Goal: Transaction & Acquisition: Download file/media

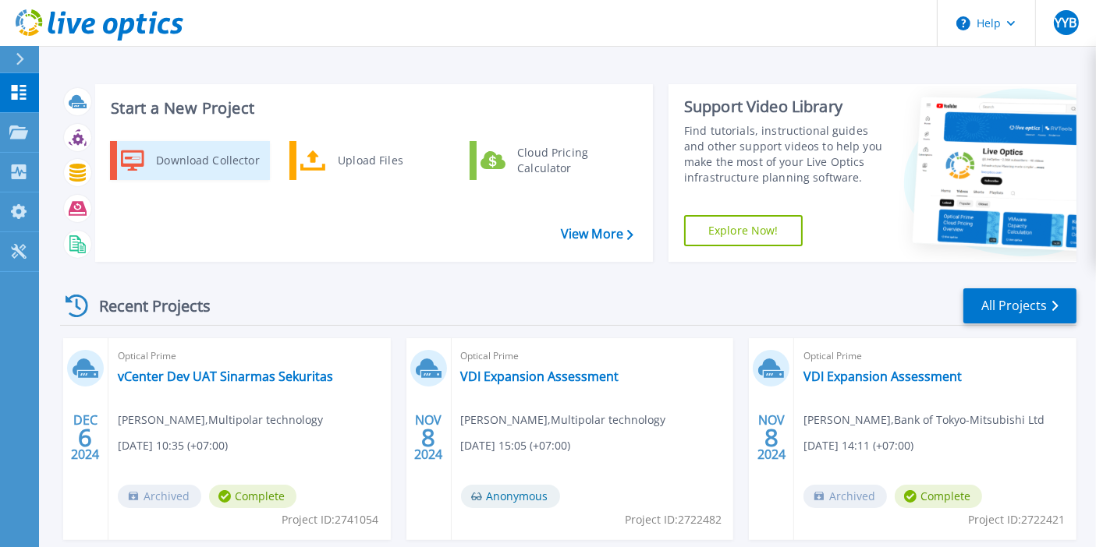
click at [211, 164] on div "Download Collector" at bounding box center [207, 160] width 118 height 31
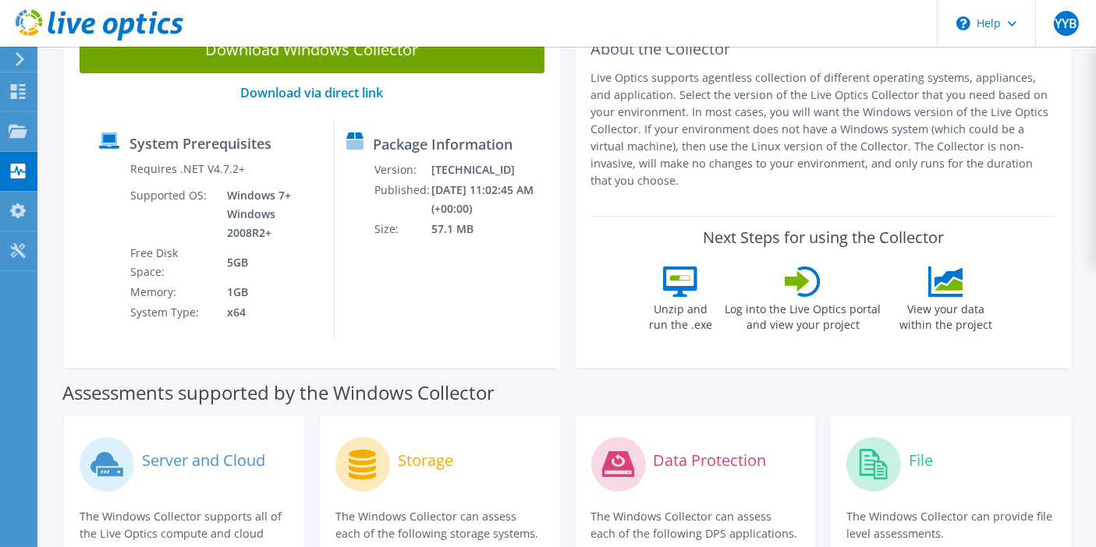
scroll to position [66, 0]
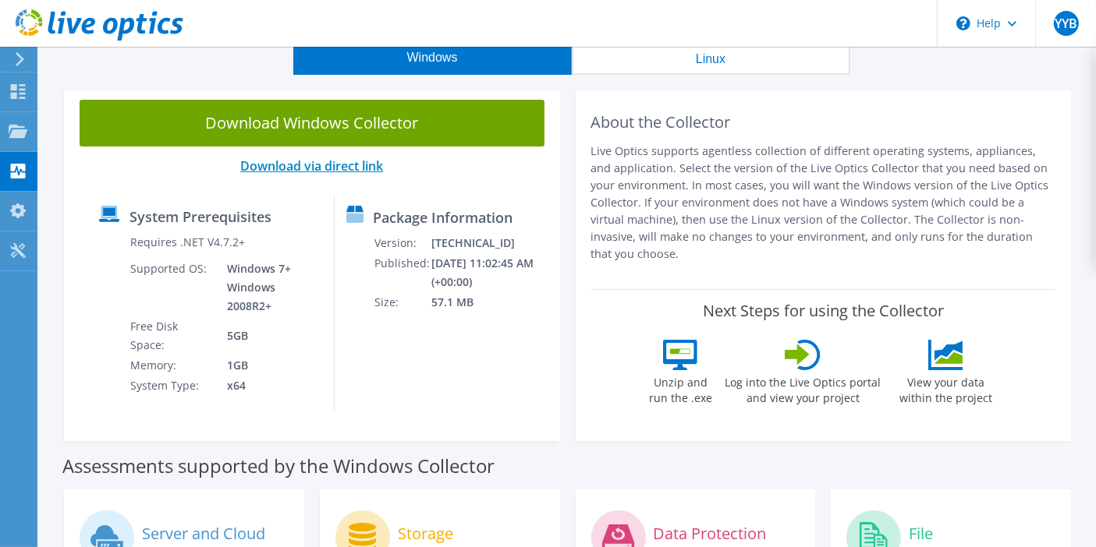
click at [341, 172] on link "Download via direct link" at bounding box center [311, 166] width 143 height 17
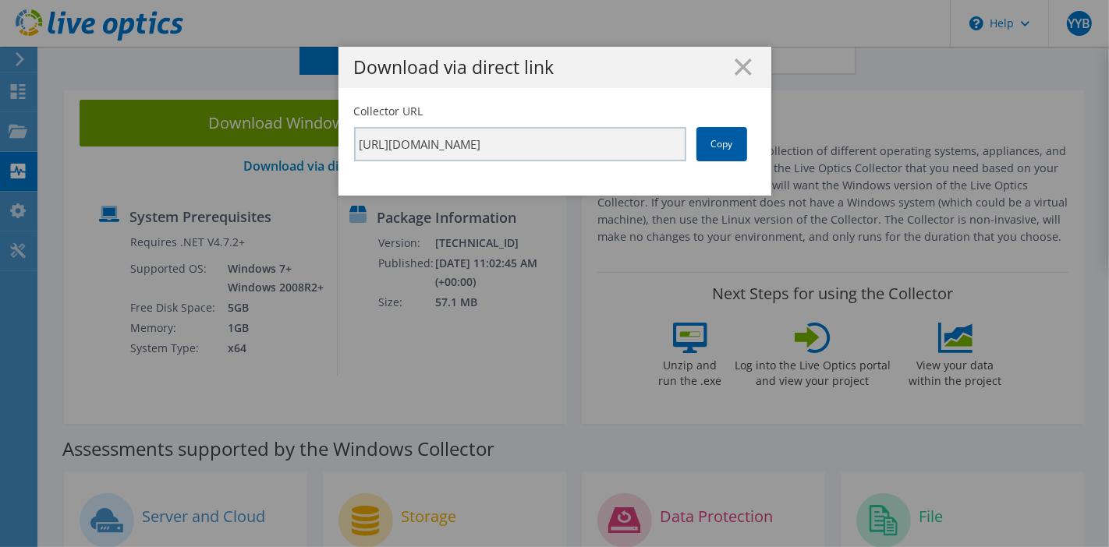
click at [731, 143] on link "Copy" at bounding box center [721, 144] width 51 height 34
click at [726, 144] on link "Copy" at bounding box center [721, 144] width 51 height 34
click at [745, 61] on h1 "Download via direct link" at bounding box center [555, 67] width 402 height 18
click at [742, 66] on icon at bounding box center [743, 66] width 17 height 17
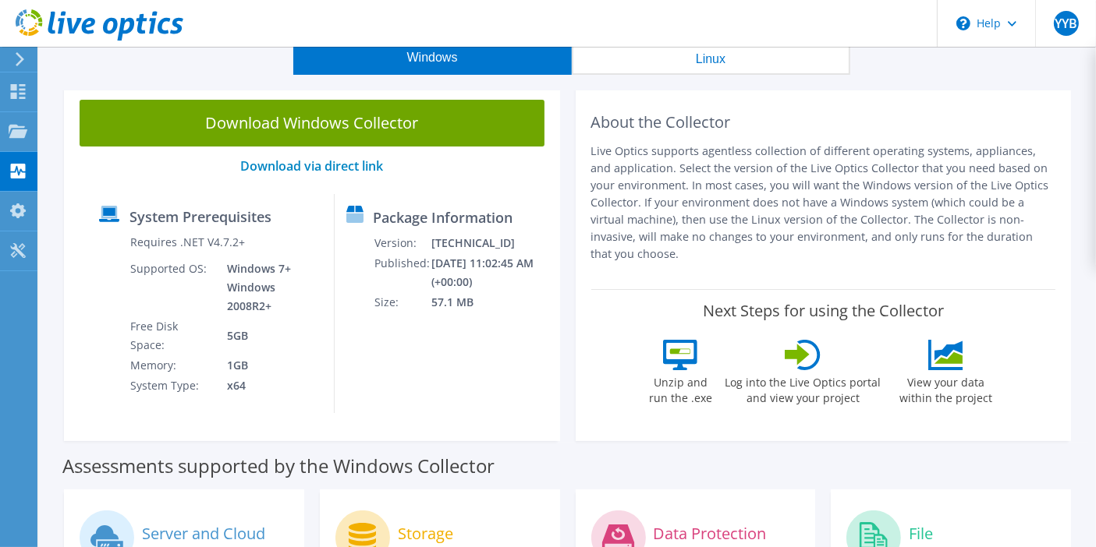
click at [565, 342] on div "Download Windows Collector Download via direct link System Prerequisites Requir…" at bounding box center [312, 262] width 512 height 357
